Goal: Task Accomplishment & Management: Use online tool/utility

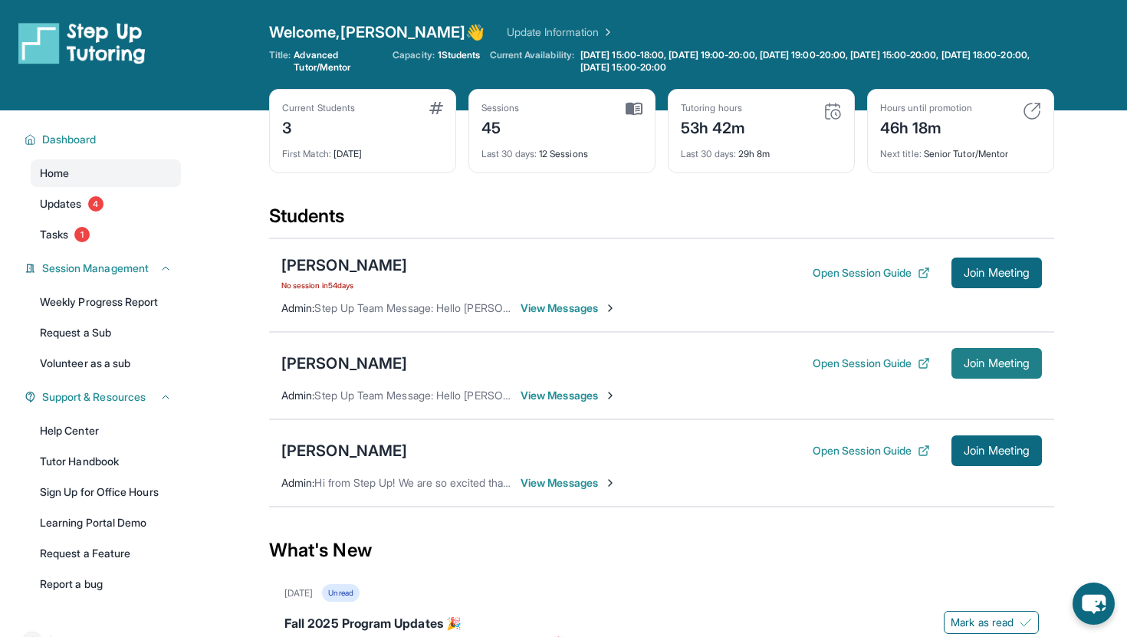
click at [994, 366] on span "Join Meeting" at bounding box center [997, 363] width 66 height 9
click at [600, 393] on span "View Messages" at bounding box center [569, 395] width 96 height 15
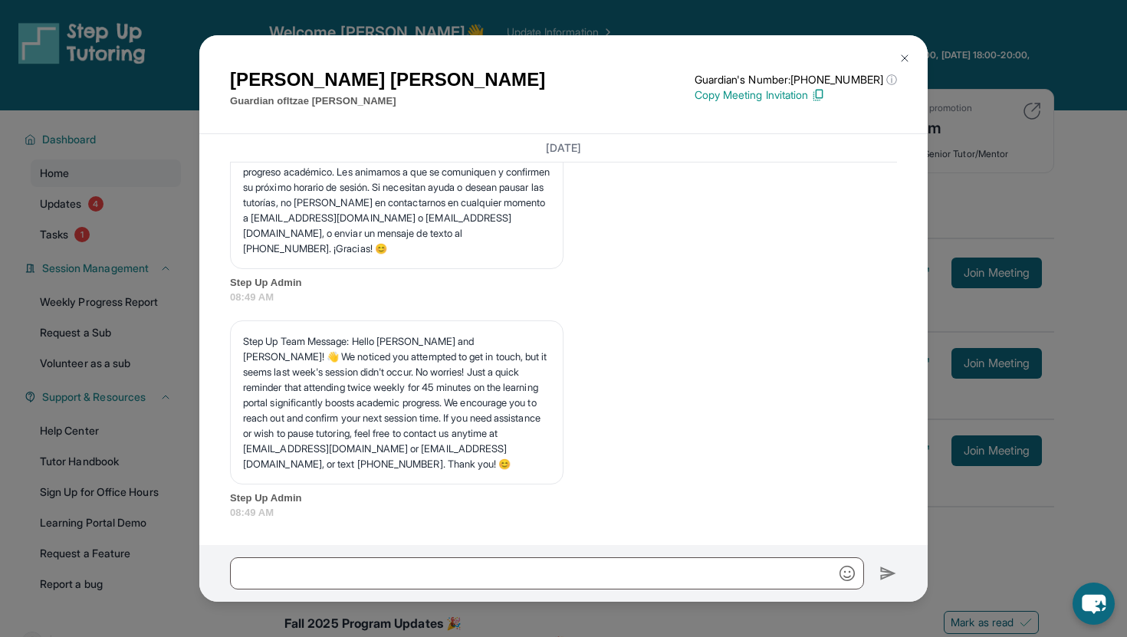
scroll to position [8137, 0]
click at [908, 56] on img at bounding box center [905, 58] width 12 height 12
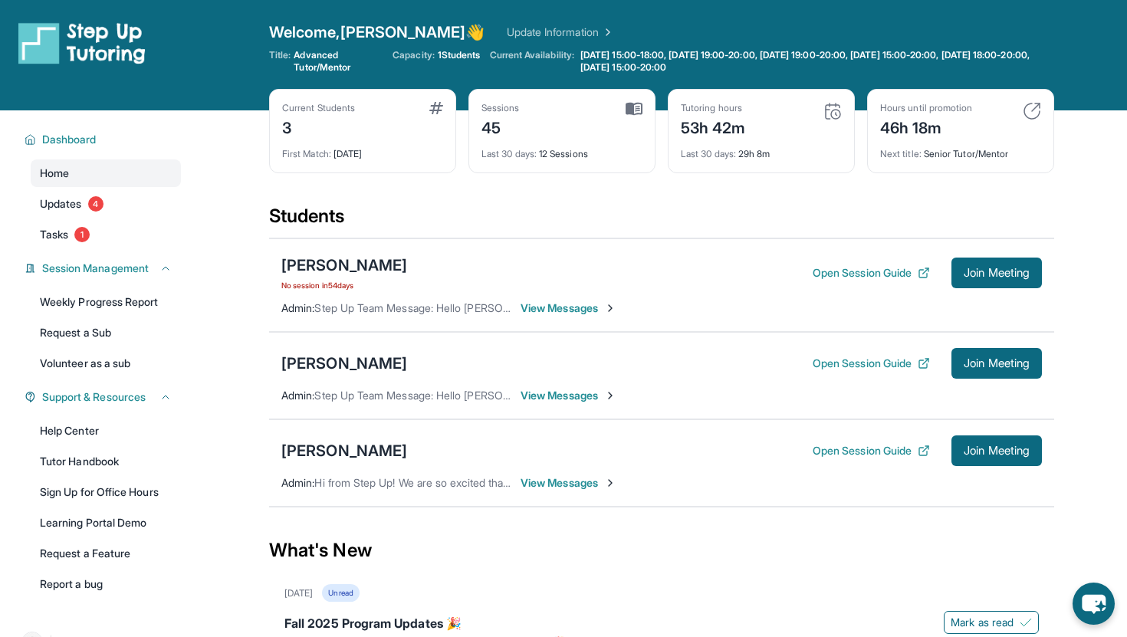
click at [316, 375] on div "Itzae Salazar Open Session Guide Join Meeting" at bounding box center [661, 363] width 761 height 31
click at [317, 368] on div "Itzae Salazar" at bounding box center [344, 363] width 126 height 21
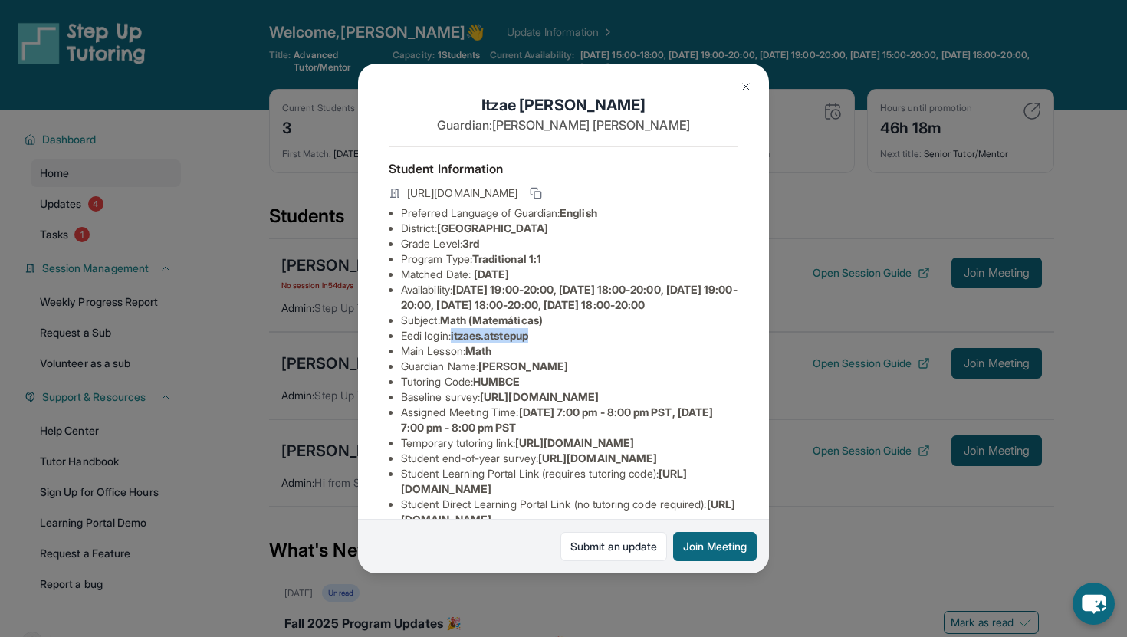
drag, startPoint x: 456, startPoint y: 356, endPoint x: 555, endPoint y: 349, distance: 99.9
click at [555, 344] on li "Eedi login : itzaes.atstepup" at bounding box center [569, 335] width 337 height 15
copy li "itzaes.atstepup"
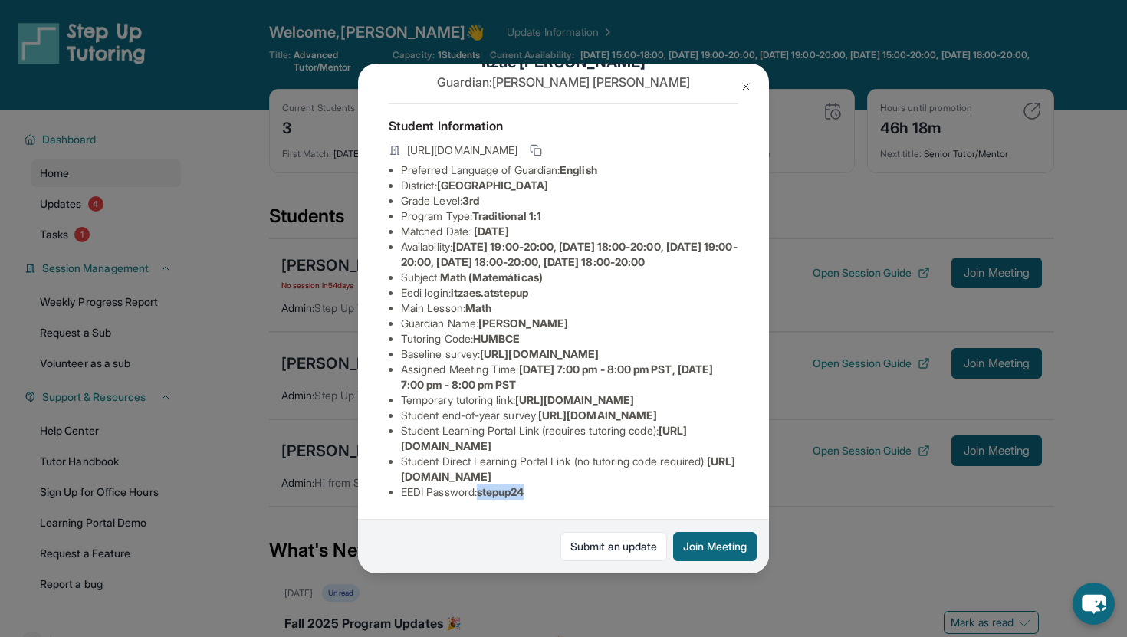
drag, startPoint x: 483, startPoint y: 491, endPoint x: 558, endPoint y: 492, distance: 74.4
click at [558, 492] on li "EEDI Password : stepup24" at bounding box center [569, 492] width 337 height 15
copy span "stepup24"
